Goal: Obtain resource: Download file/media

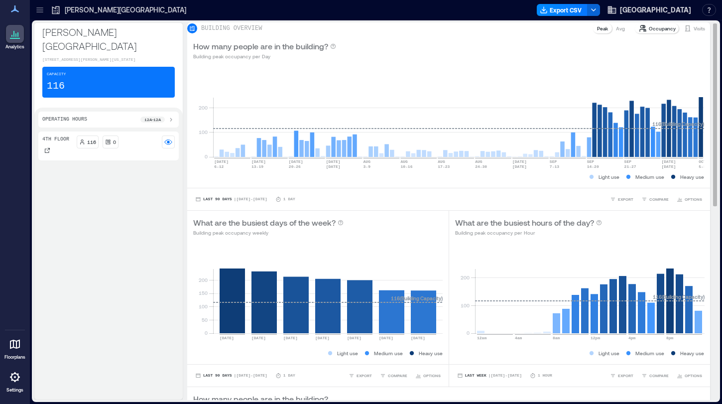
scroll to position [402, 0]
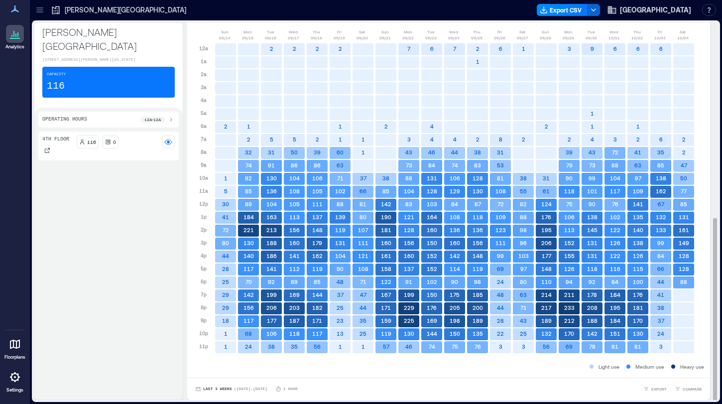
click at [377, 277] on rect at bounding box center [385, 282] width 21 height 12
click at [657, 386] on span "EXPORT" at bounding box center [658, 389] width 15 height 6
click at [689, 387] on span "COMPARE" at bounding box center [691, 389] width 19 height 6
click at [659, 391] on span "EXPORT" at bounding box center [658, 389] width 15 height 6
click at [662, 372] on span "CSV" at bounding box center [662, 374] width 8 height 6
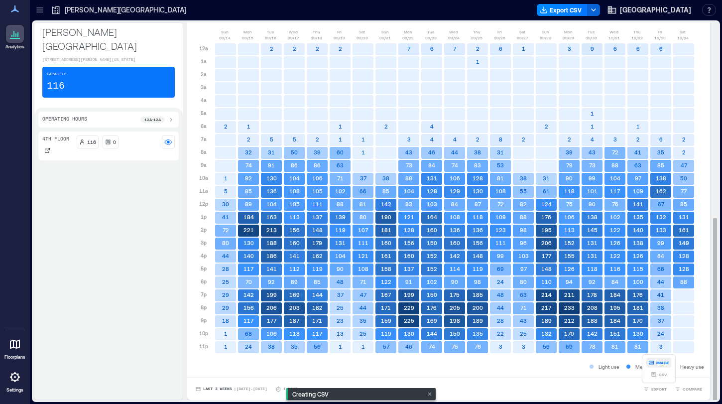
click at [656, 363] on span "IMAGE" at bounding box center [662, 362] width 13 height 6
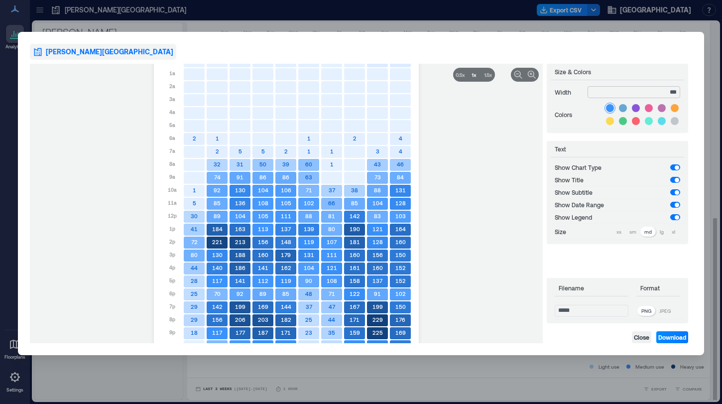
click at [657, 89] on input "***" at bounding box center [633, 92] width 93 height 12
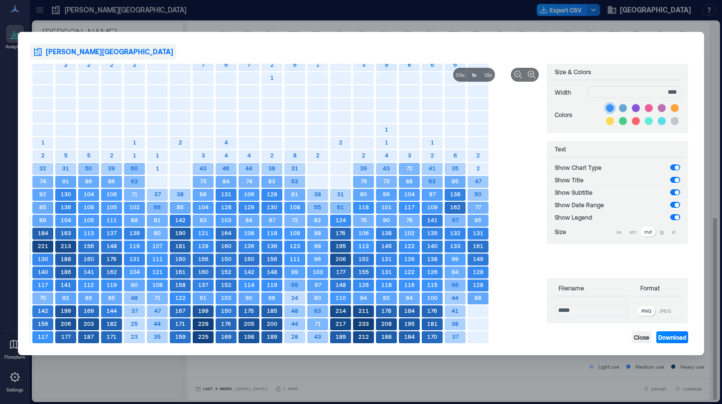
type input "****"
click at [668, 311] on p "JPEG" at bounding box center [664, 311] width 11 height 8
click at [651, 313] on p "PNG" at bounding box center [646, 311] width 10 height 8
click at [629, 231] on p "sm" at bounding box center [632, 231] width 7 height 8
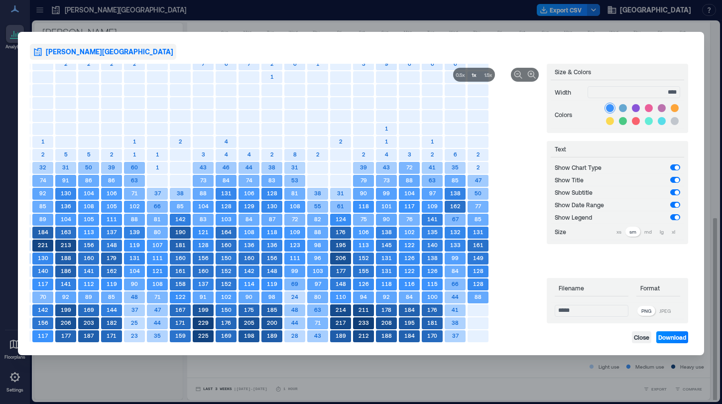
click at [621, 232] on div "xs" at bounding box center [618, 231] width 13 height 10
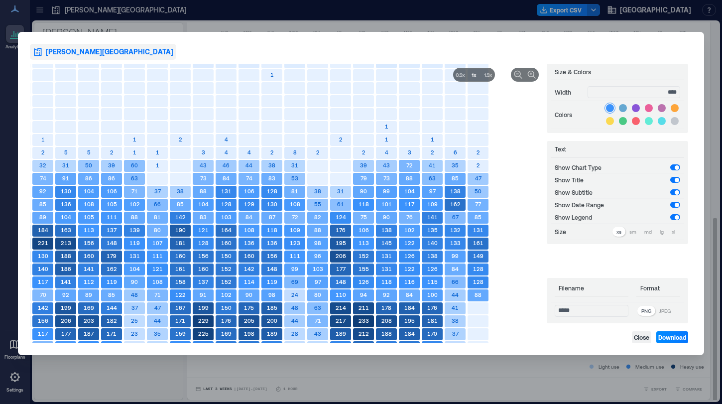
click at [664, 231] on div "lg" at bounding box center [661, 231] width 12 height 10
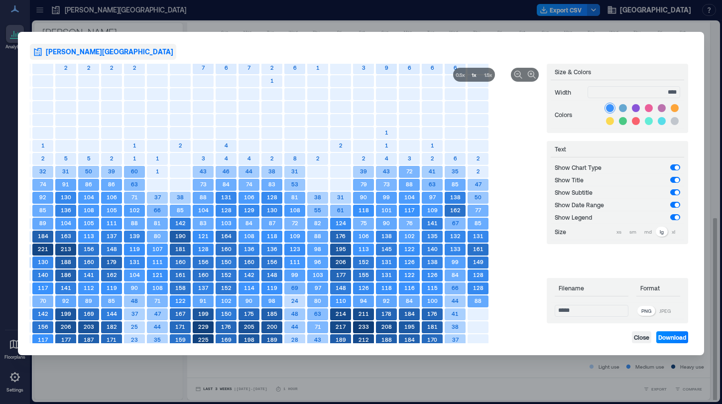
click at [675, 231] on div "xl" at bounding box center [672, 231] width 11 height 10
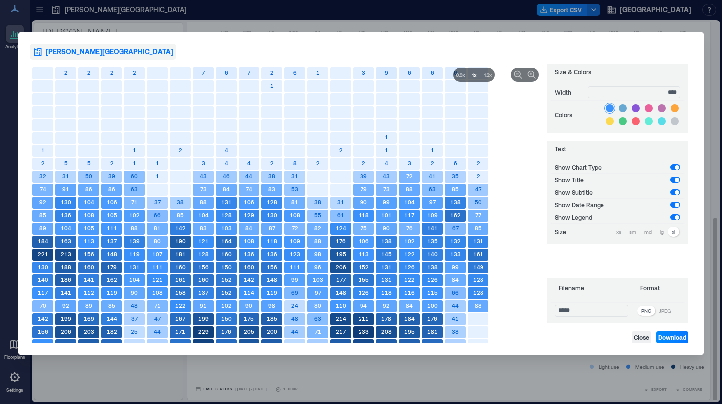
click at [675, 193] on span at bounding box center [676, 192] width 4 height 4
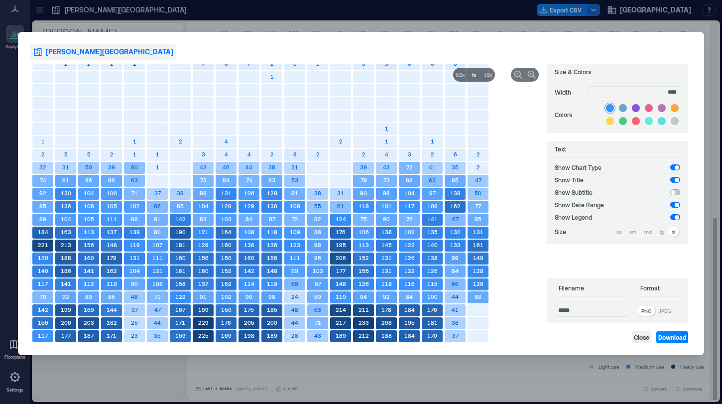
click at [675, 193] on span at bounding box center [675, 192] width 10 height 6
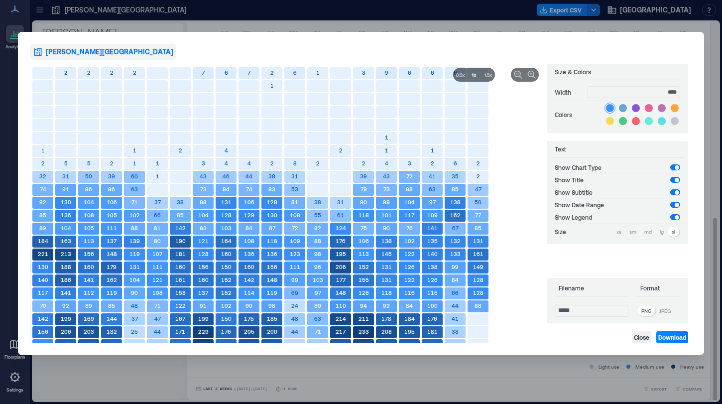
click at [676, 167] on span at bounding box center [676, 167] width 4 height 4
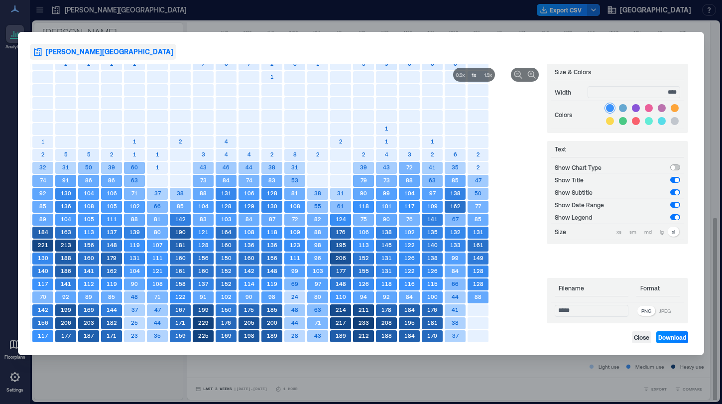
click at [676, 167] on span at bounding box center [675, 167] width 10 height 6
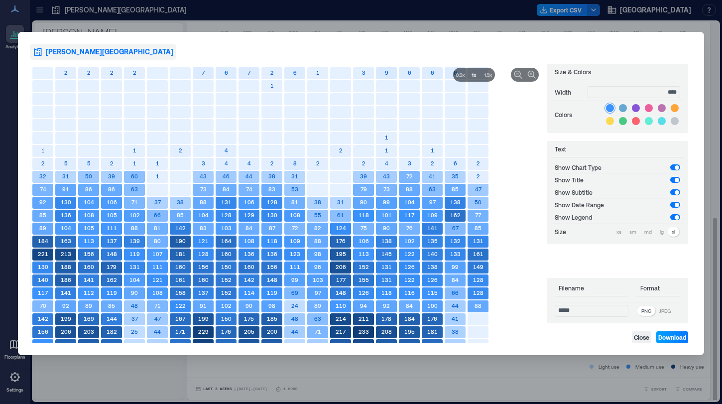
click at [672, 338] on span "Download" at bounding box center [672, 337] width 28 height 8
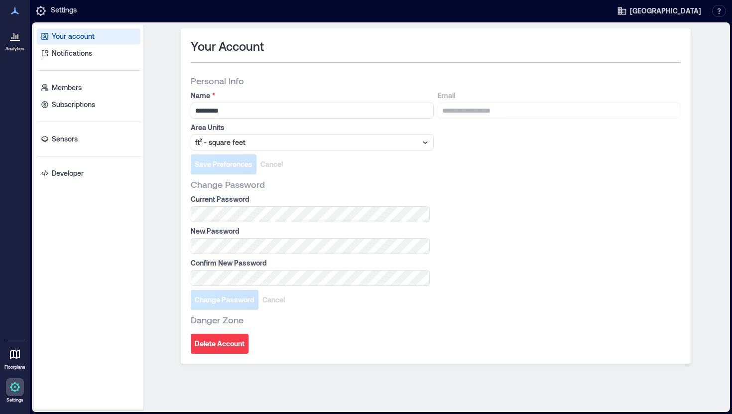
click at [19, 46] on p "Analytics" at bounding box center [14, 49] width 19 height 6
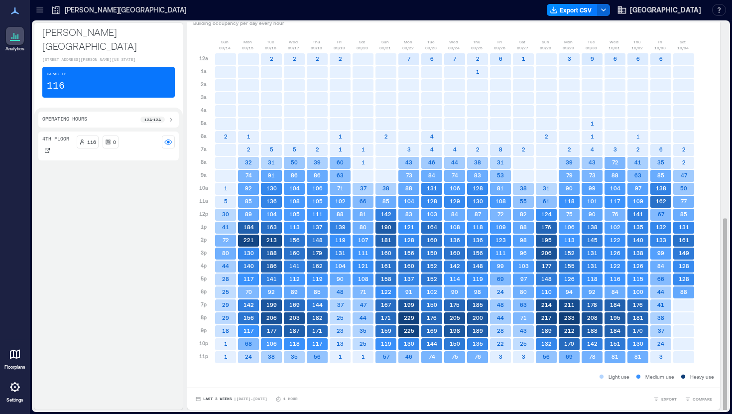
scroll to position [197, 0]
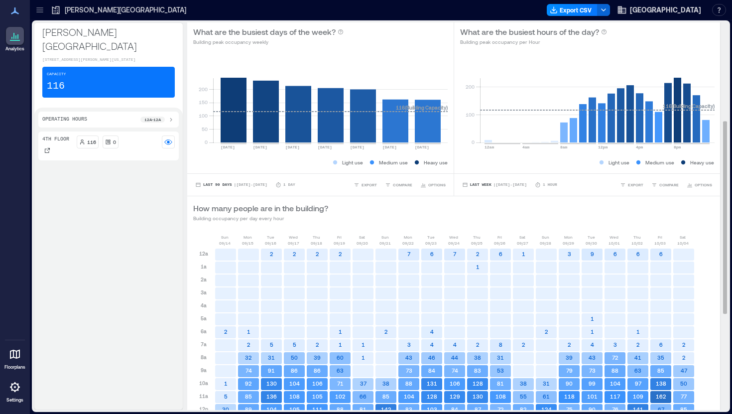
click at [248, 206] on p "How many people are in the building?" at bounding box center [260, 208] width 135 height 12
click at [318, 205] on p "How many people are in the building?" at bounding box center [260, 208] width 135 height 12
click at [331, 210] on div "How many people are in the building? Building occupancy per day every hour" at bounding box center [453, 212] width 521 height 20
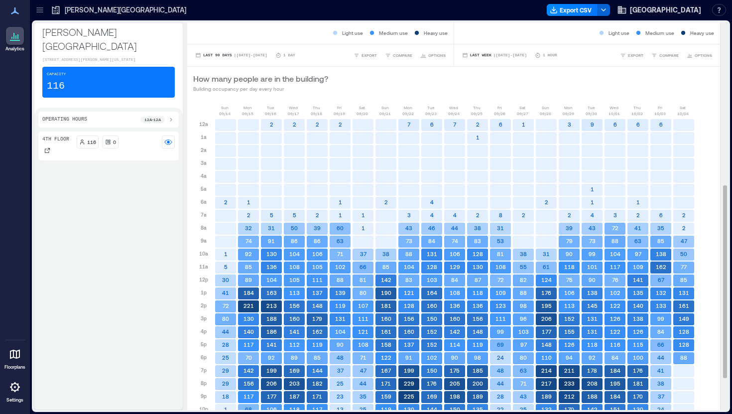
scroll to position [0, 0]
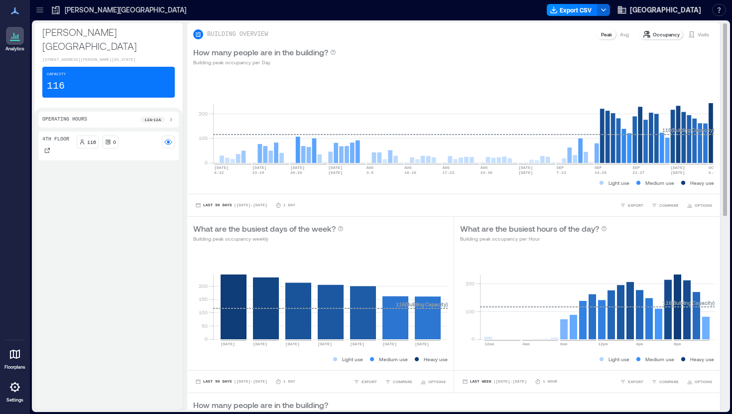
click at [627, 36] on p "Avg" at bounding box center [624, 34] width 9 height 8
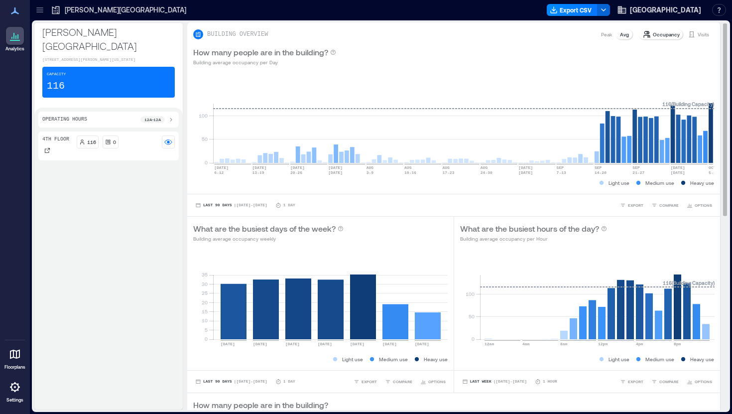
click at [705, 34] on p "Visits" at bounding box center [702, 34] width 11 height 8
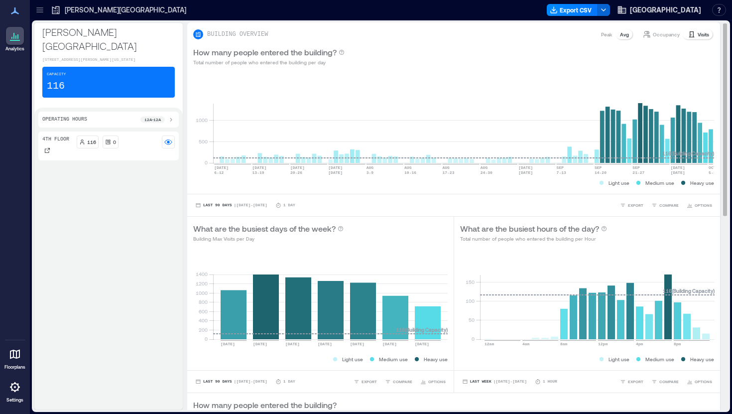
click at [623, 35] on p "Avg" at bounding box center [624, 34] width 9 height 8
click at [664, 34] on p "Occupancy" at bounding box center [665, 34] width 27 height 8
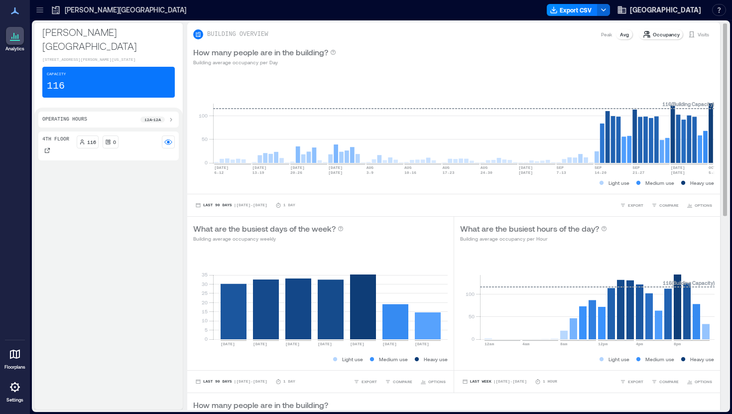
click at [608, 34] on p "Peak" at bounding box center [606, 34] width 11 height 8
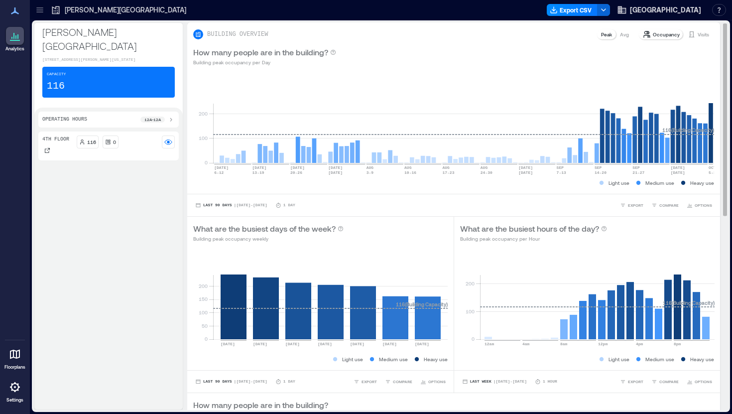
click at [626, 31] on p "Avg" at bounding box center [624, 34] width 9 height 8
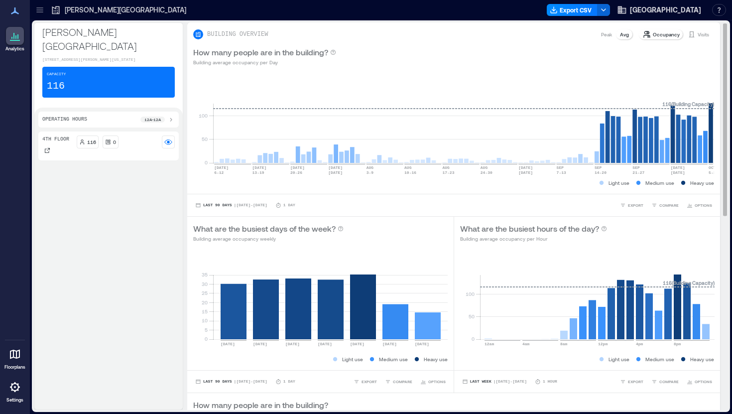
click at [603, 34] on p "Peak" at bounding box center [606, 34] width 11 height 8
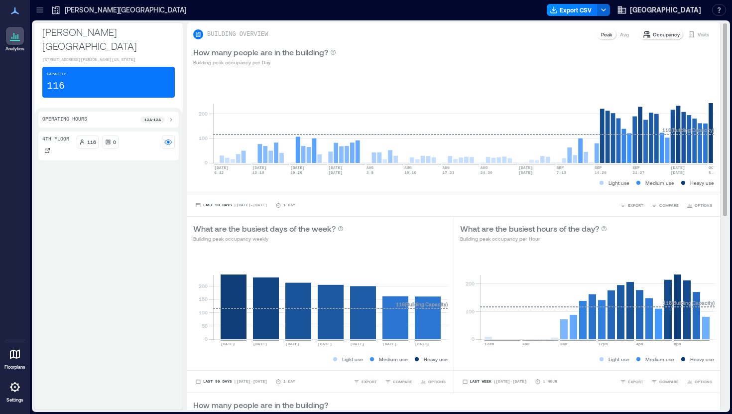
click at [699, 35] on p "Visits" at bounding box center [702, 34] width 11 height 8
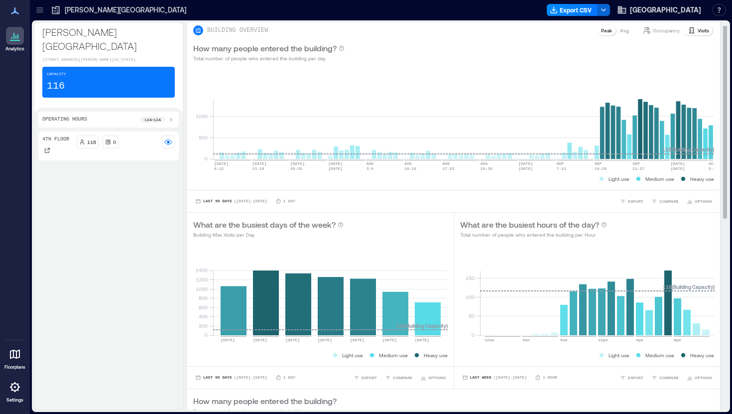
scroll to position [5, 0]
